Goal: Navigation & Orientation: Find specific page/section

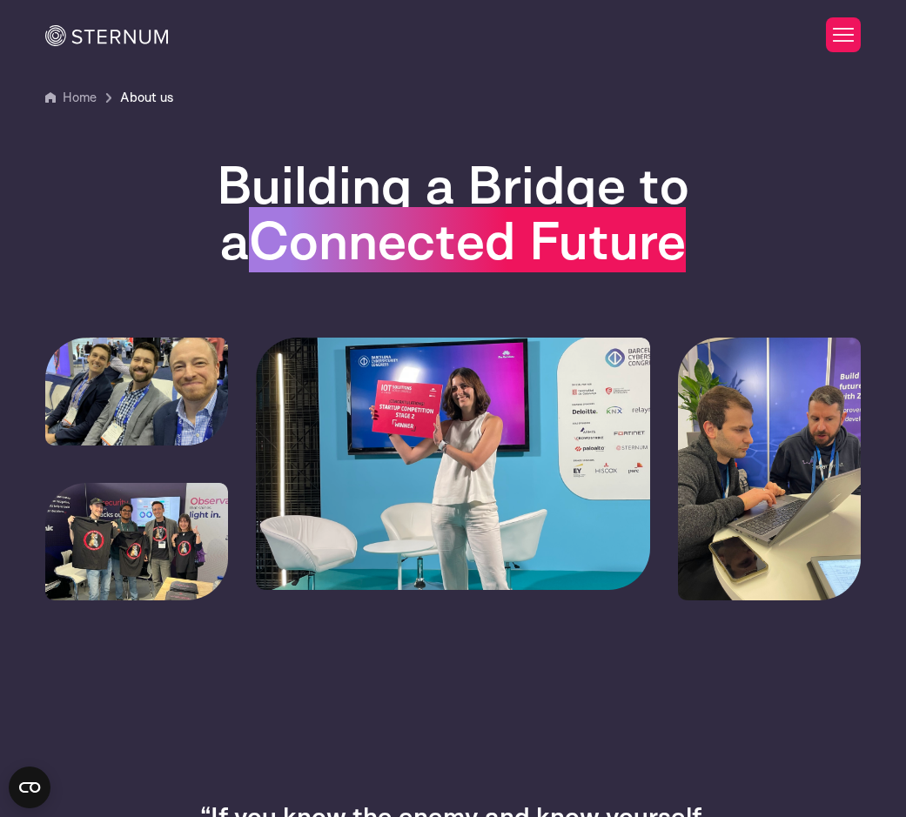
click at [61, 94] on span "Home" at bounding box center [80, 97] width 71 height 21
click at [77, 94] on link "Home" at bounding box center [80, 97] width 34 height 17
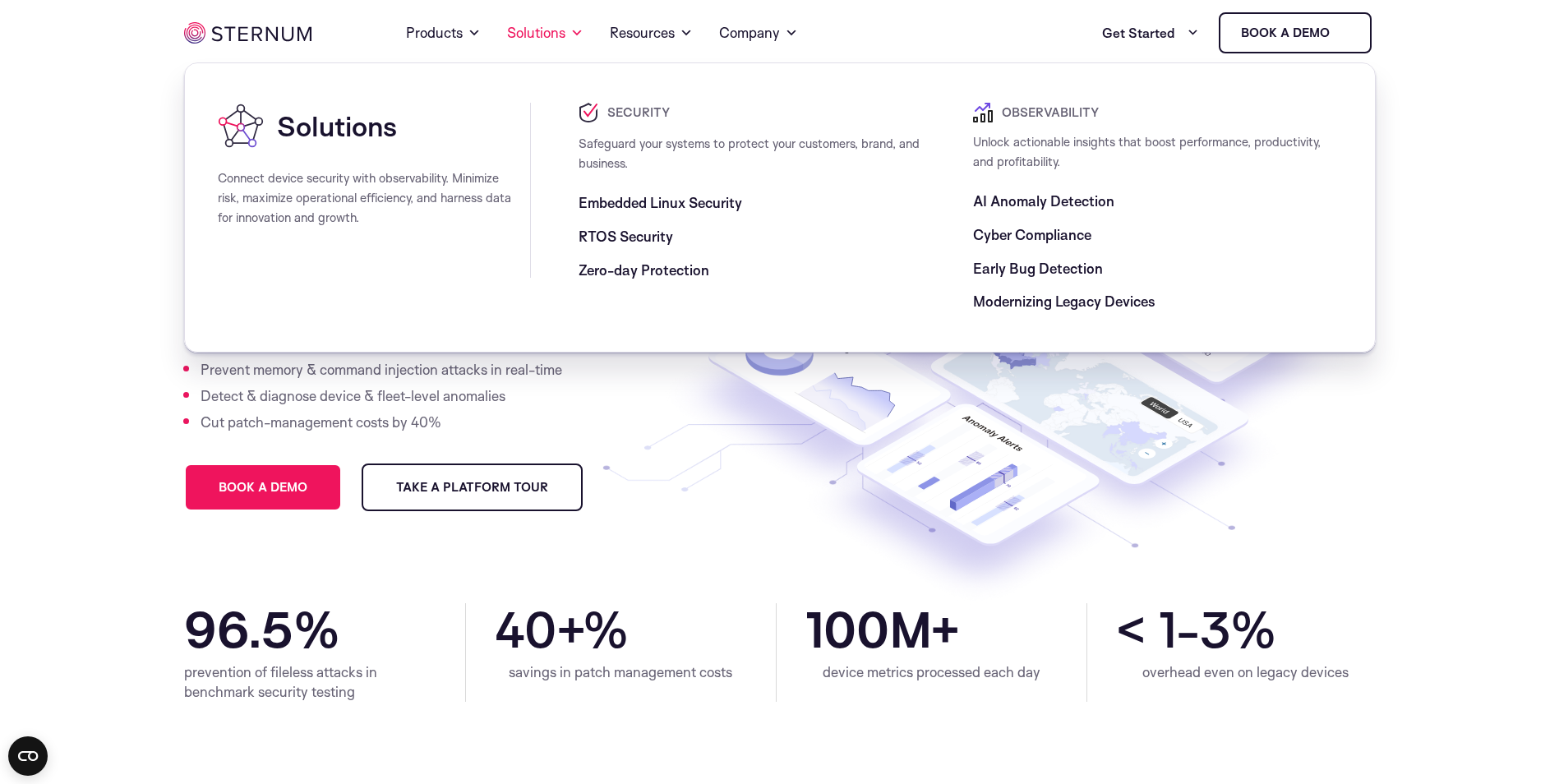
click at [855, 231] on span "Cyber Compliance" at bounding box center [1032, 234] width 118 height 20
